Goal: Navigation & Orientation: Find specific page/section

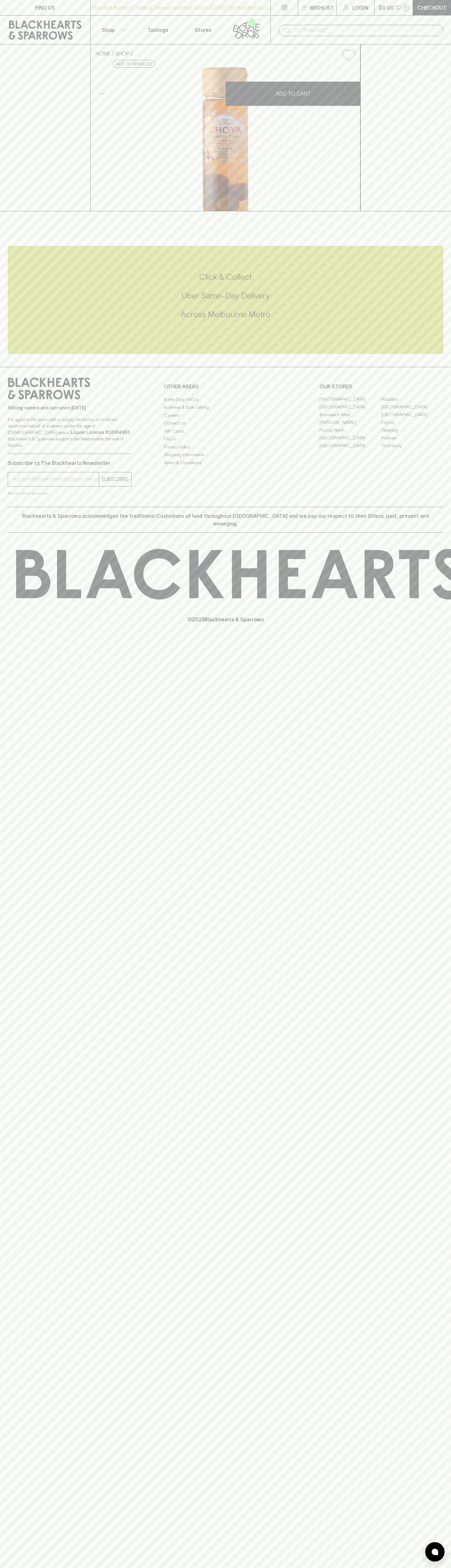
click at [336, 31] on input "text" at bounding box center [366, 31] width 144 height 10
click at [436, 8] on p "Checkout" at bounding box center [432, 8] width 29 height 8
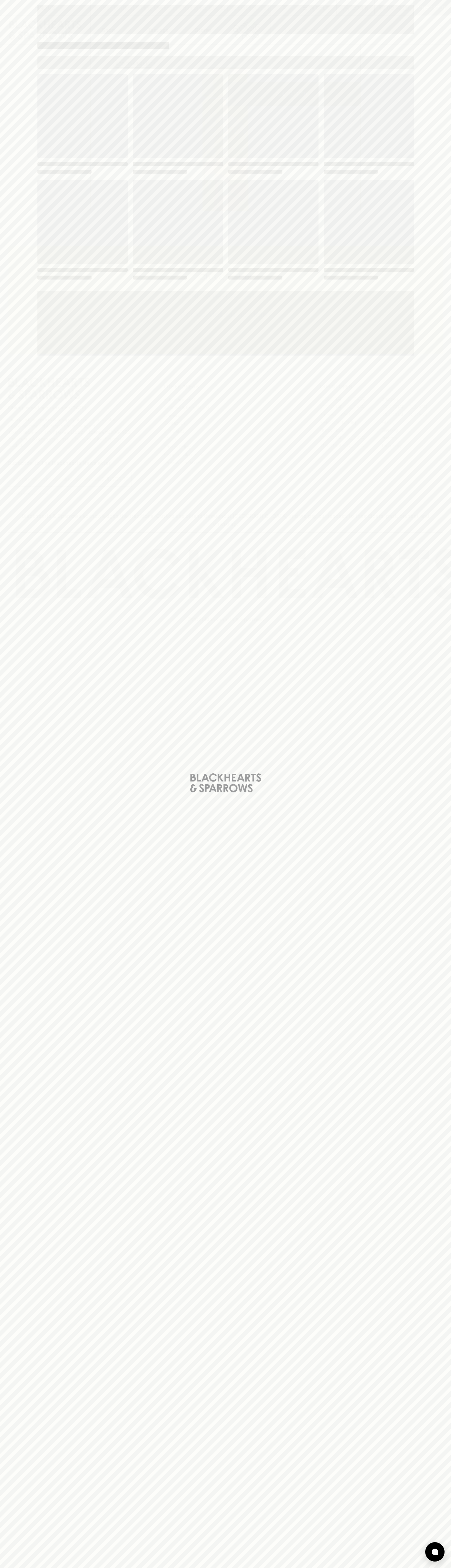
click at [152, 1568] on html "FIND US | No Bad Bottles | Sibling Owned and Run Since 2006 | No Bad Bottles | …" at bounding box center [225, 784] width 451 height 1568
click at [15, 206] on div "Loading" at bounding box center [225, 784] width 451 height 1568
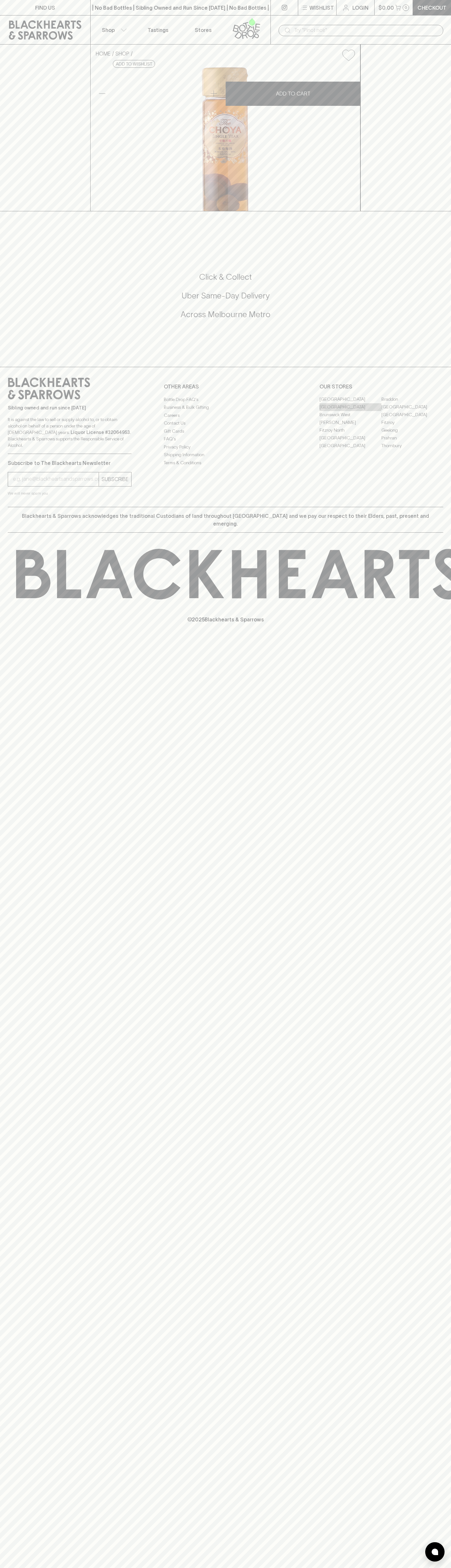
click at [351, 411] on link "[GEOGRAPHIC_DATA]" at bounding box center [350, 407] width 62 height 8
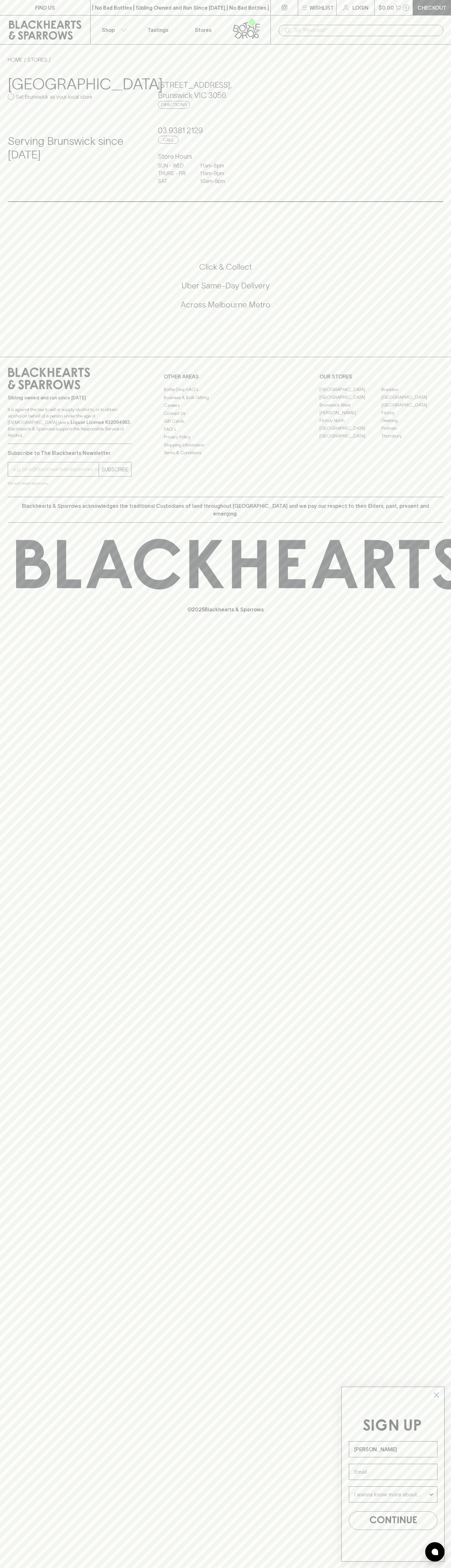
type input "[PERSON_NAME]"
